Goal: Transaction & Acquisition: Purchase product/service

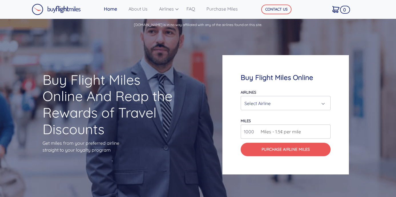
click at [281, 105] on div "Select Airline" at bounding box center [283, 103] width 79 height 11
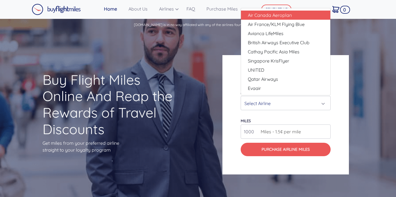
click at [278, 14] on span "Air Canada Aeroplan" at bounding box center [270, 15] width 44 height 7
select select "Air Canada Aeroplan"
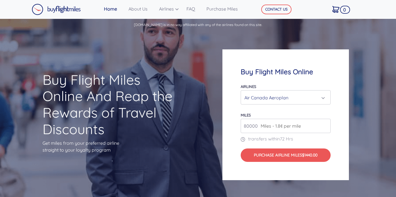
click at [269, 124] on span "Miles - 1.8¢ per mile" at bounding box center [279, 125] width 43 height 7
click at [325, 128] on input "80000" at bounding box center [286, 126] width 90 height 14
click at [286, 139] on span "72 Hrs" at bounding box center [286, 139] width 13 height 6
click at [253, 125] on input "100" at bounding box center [286, 126] width 90 height 14
type input "10000"
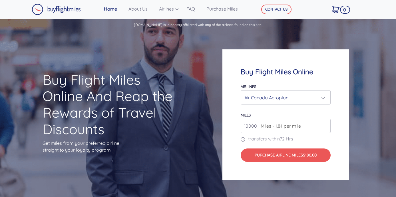
click at [266, 99] on div "Air Canada Aeroplan" at bounding box center [283, 97] width 79 height 11
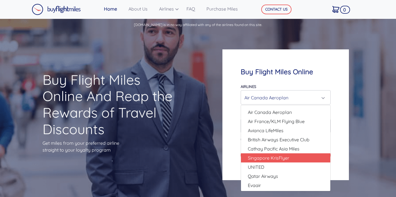
select select "Singapore KrisFlyer"
type input "80000"
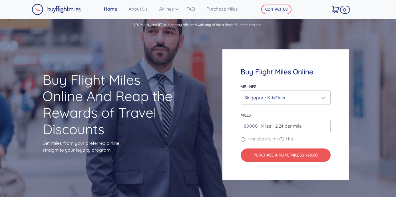
click at [252, 128] on input "80000" at bounding box center [286, 126] width 90 height 14
type input "80000"
click at [267, 137] on p "transfers within 72 Hrs" at bounding box center [286, 138] width 90 height 7
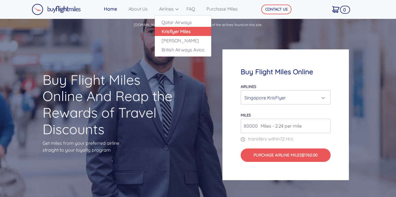
click at [177, 30] on link "Krisflyer Miles" at bounding box center [183, 31] width 57 height 9
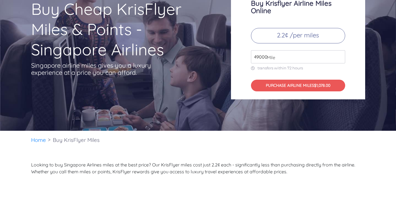
scroll to position [13, 0]
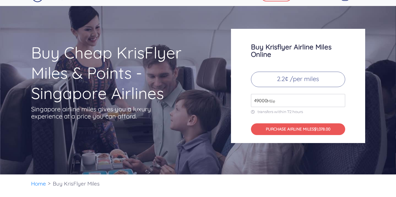
click at [275, 102] on span "Mile" at bounding box center [269, 101] width 11 height 7
drag, startPoint x: 268, startPoint y: 102, endPoint x: 231, endPoint y: 102, distance: 36.8
click at [232, 102] on div "Buy Krisflyer Airline Miles Online 2.2¢ /per miles 49000 Mile transfers within …" at bounding box center [298, 86] width 134 height 114
click at [280, 99] on input "49000" at bounding box center [298, 100] width 94 height 13
type input "4"
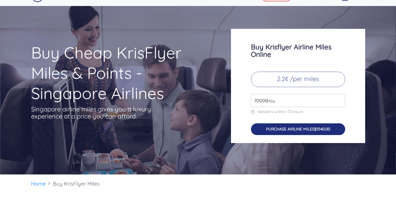
type input "70000"
click at [289, 126] on button "PURCHASE AIRLINE MILES $1540.00" at bounding box center [298, 129] width 94 height 12
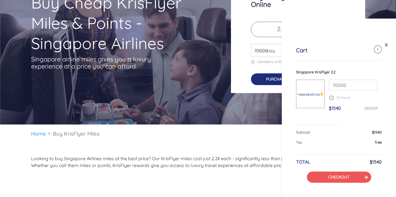
scroll to position [89, 0]
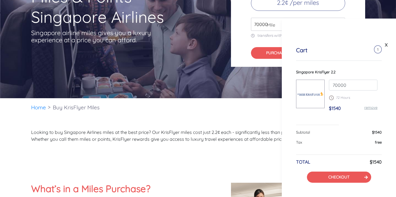
click at [332, 171] on div "TOTAL $1540" at bounding box center [339, 165] width 86 height 12
click at [331, 177] on link "CHECKOUT" at bounding box center [338, 176] width 21 height 5
